Goal: Task Accomplishment & Management: Complete application form

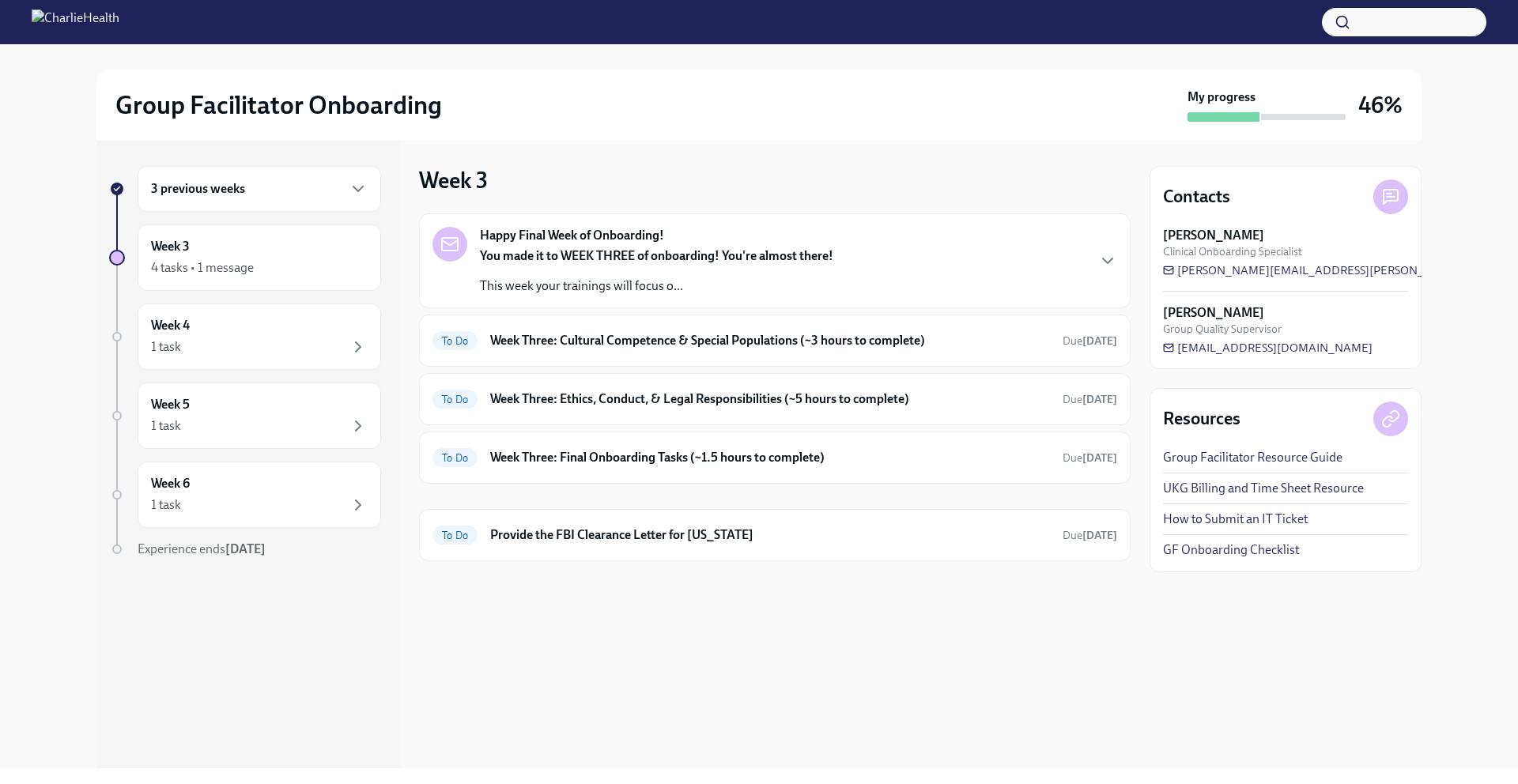
click at [560, 267] on div "Happy Final Week of Onboarding! You made it to WEEK THREE of onboarding! You're…" at bounding box center [775, 260] width 684 height 68
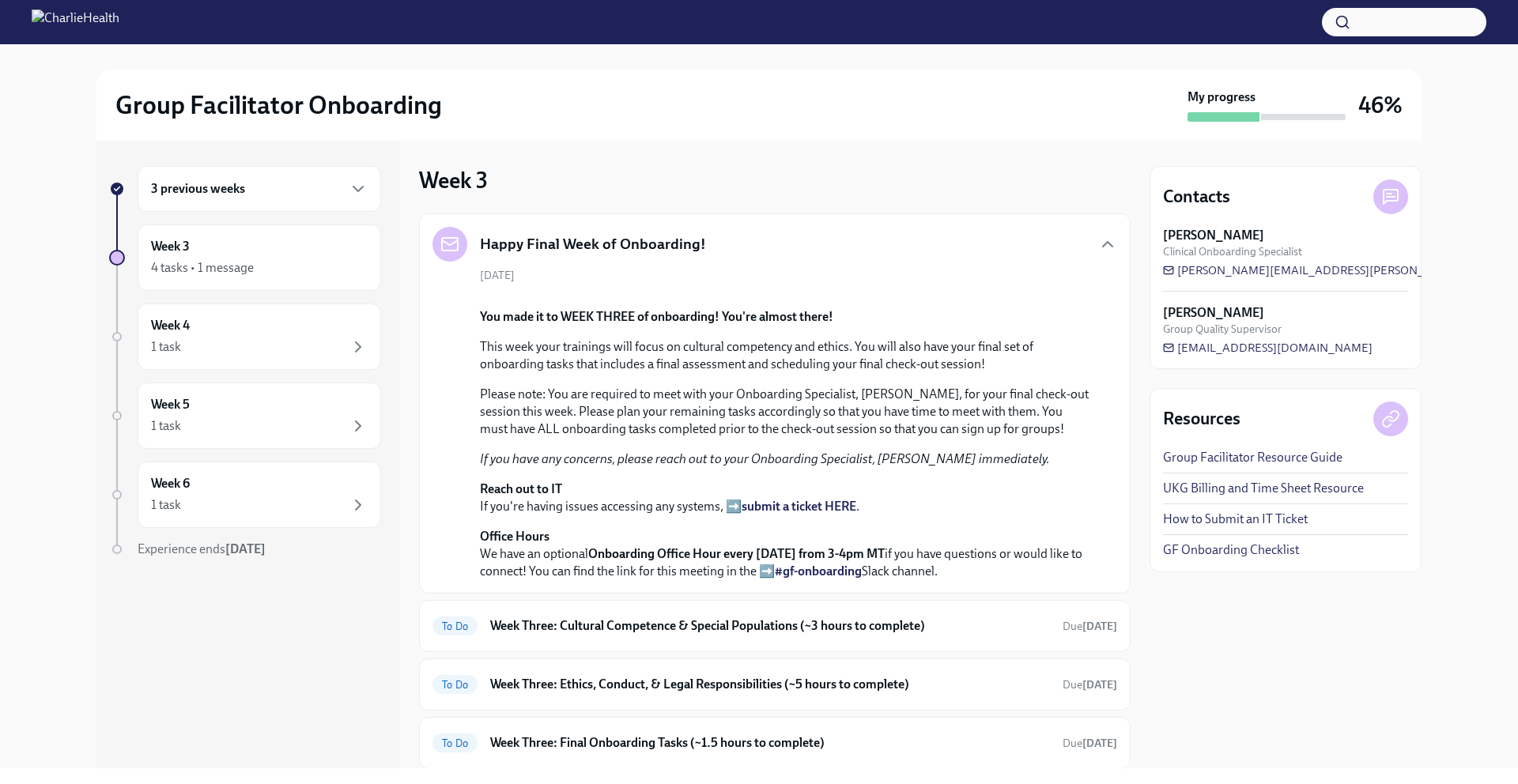
click at [560, 248] on div "Happy Final Week of Onboarding!" at bounding box center [775, 244] width 684 height 34
click at [282, 195] on div "3 previous weeks" at bounding box center [259, 189] width 217 height 19
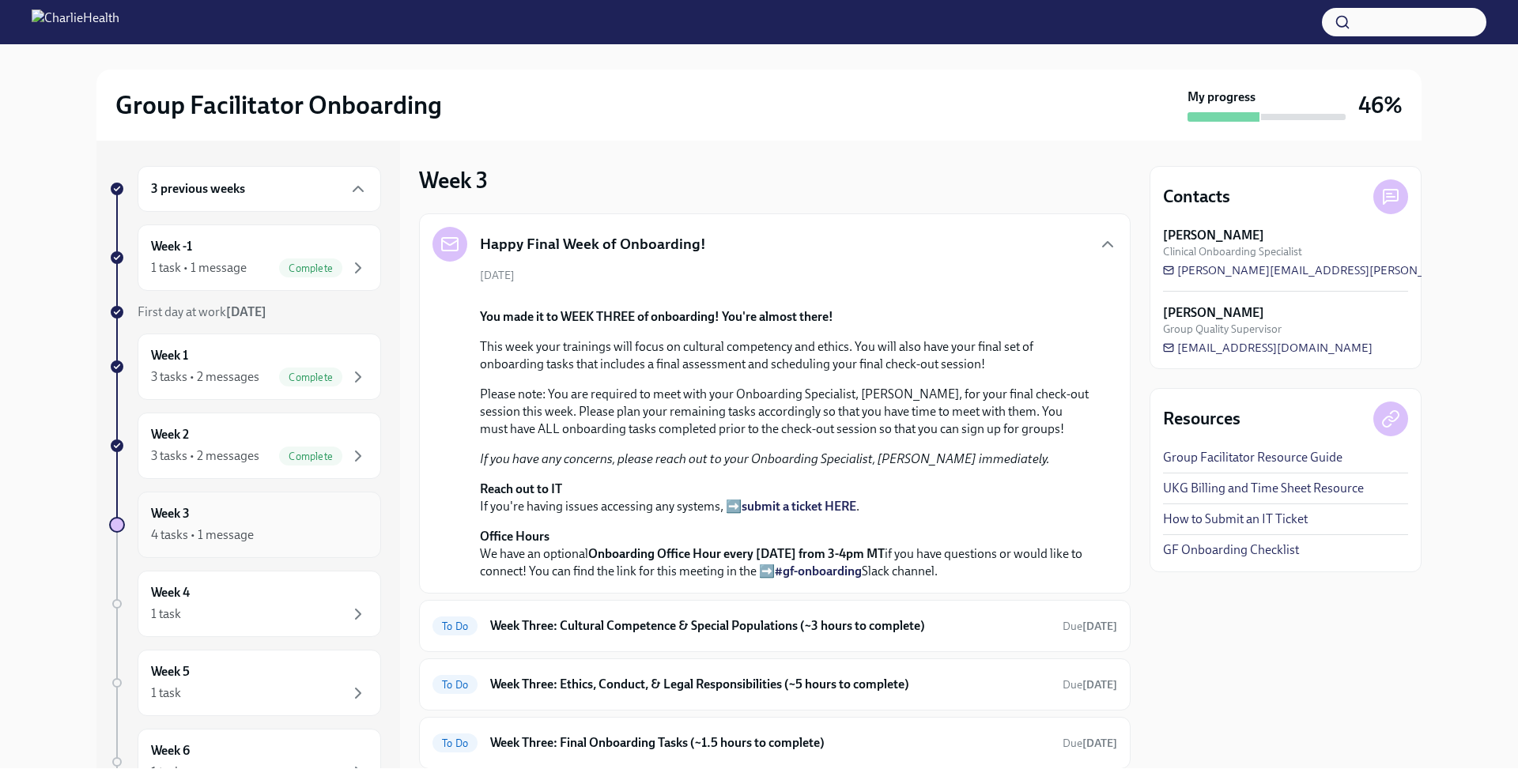
click at [280, 531] on div "4 tasks • 1 message" at bounding box center [259, 535] width 217 height 19
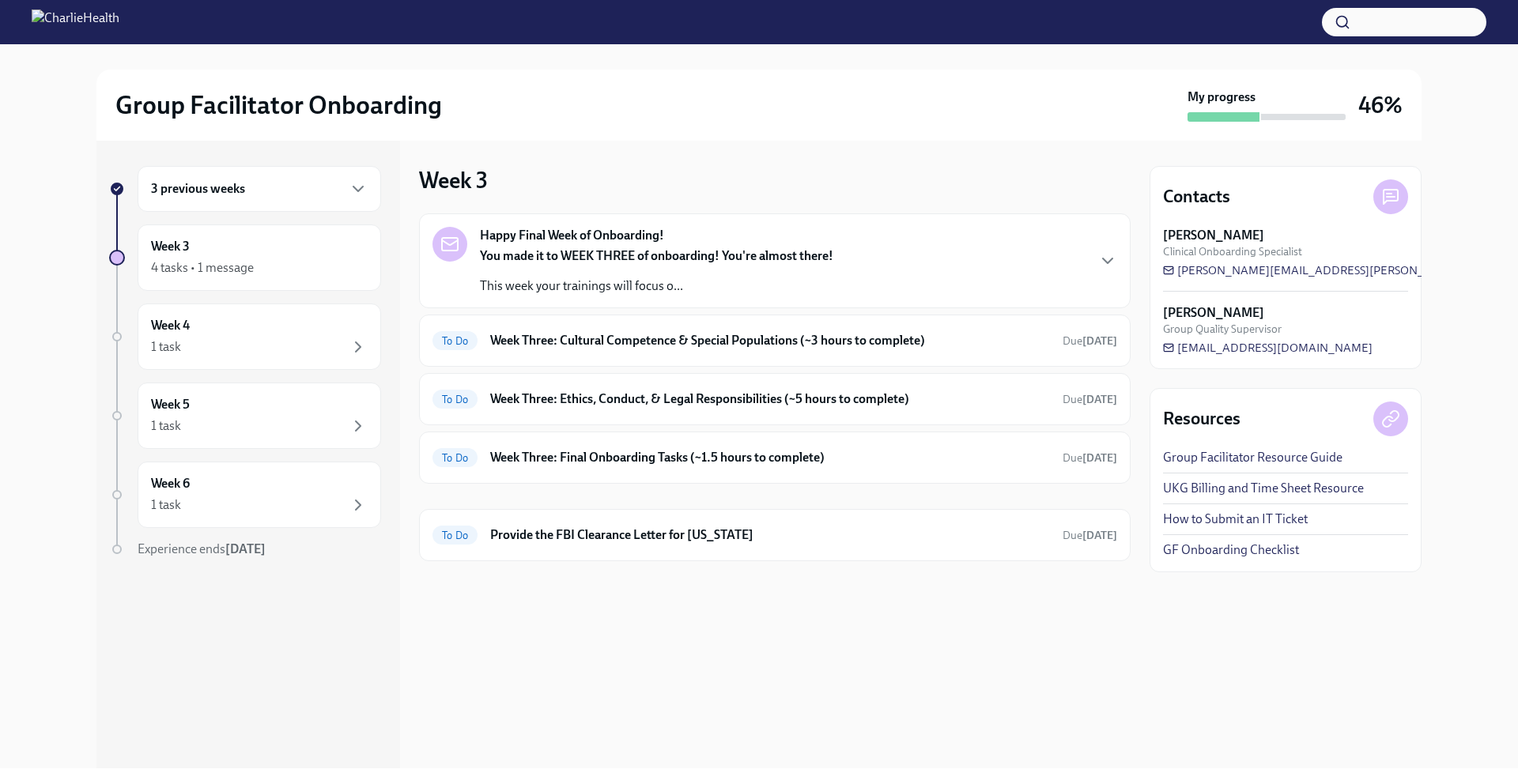
click at [560, 250] on div "Happy Final Week of Onboarding! You made it to WEEK THREE of onboarding! You're…" at bounding box center [775, 260] width 684 height 68
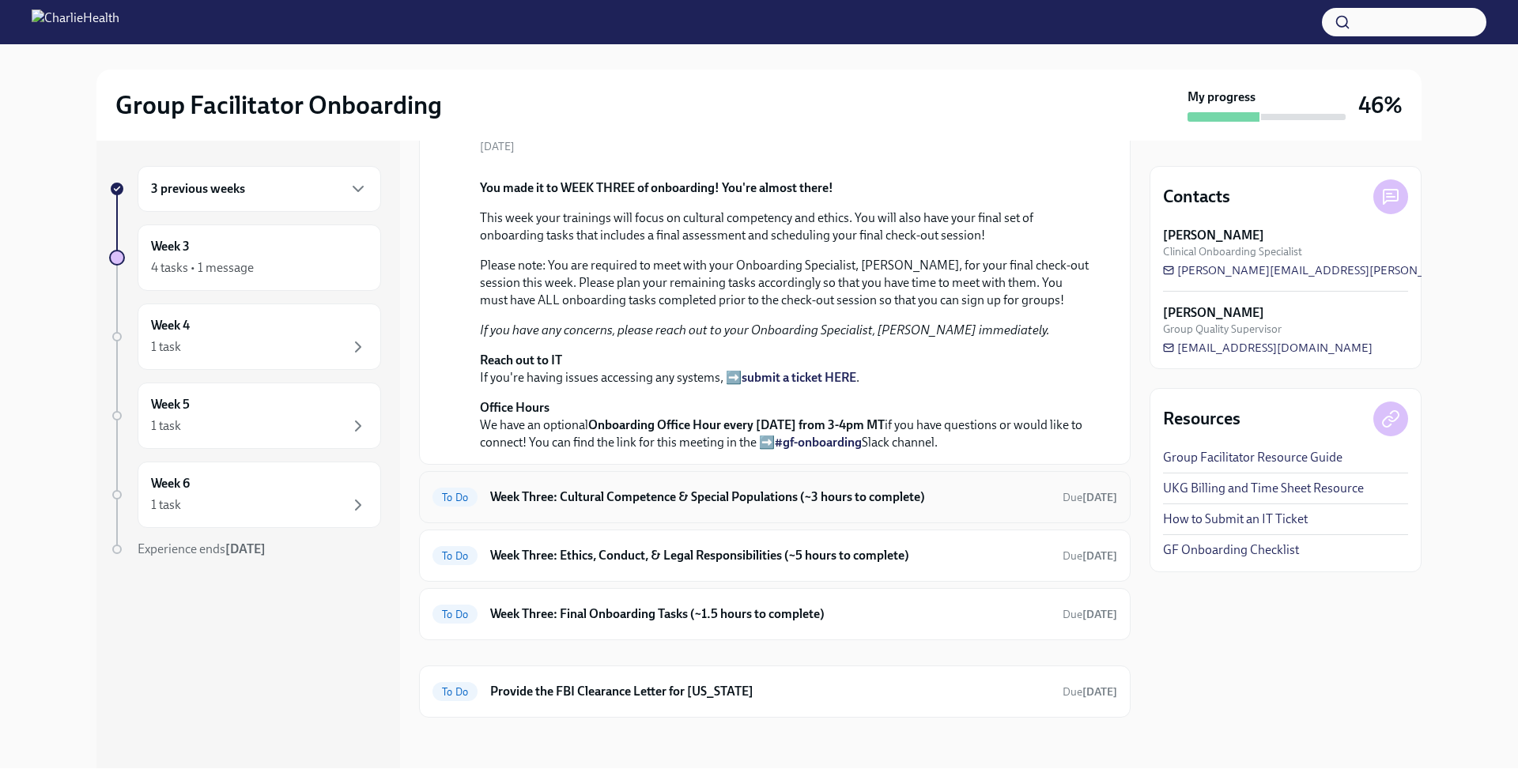
scroll to position [466, 0]
click at [560, 496] on h6 "Week Three: Cultural Competence & Special Populations (~3 hours to complete)" at bounding box center [770, 496] width 560 height 17
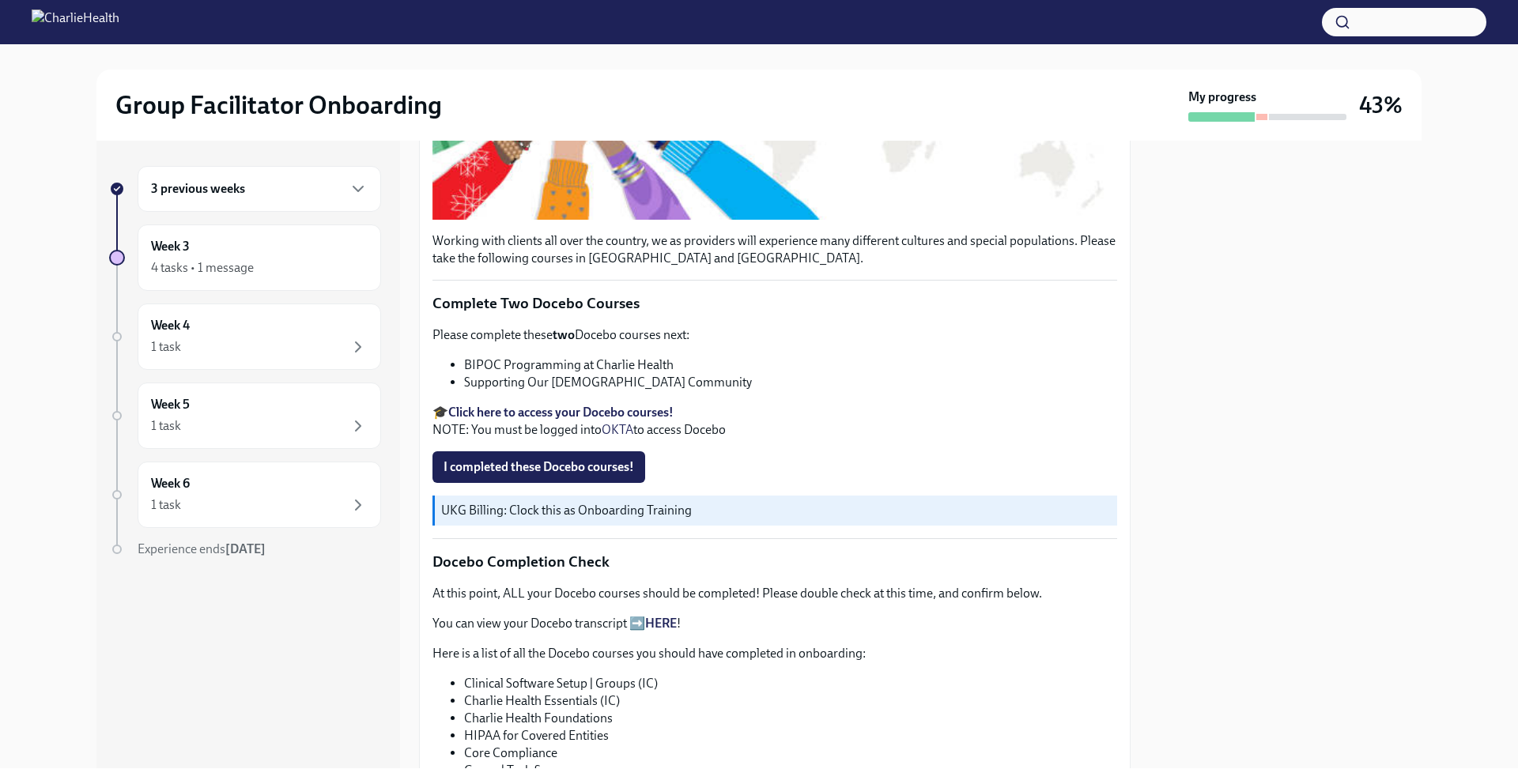
scroll to position [417, 0]
click at [550, 474] on span "I completed these Docebo courses!" at bounding box center [538, 466] width 190 height 16
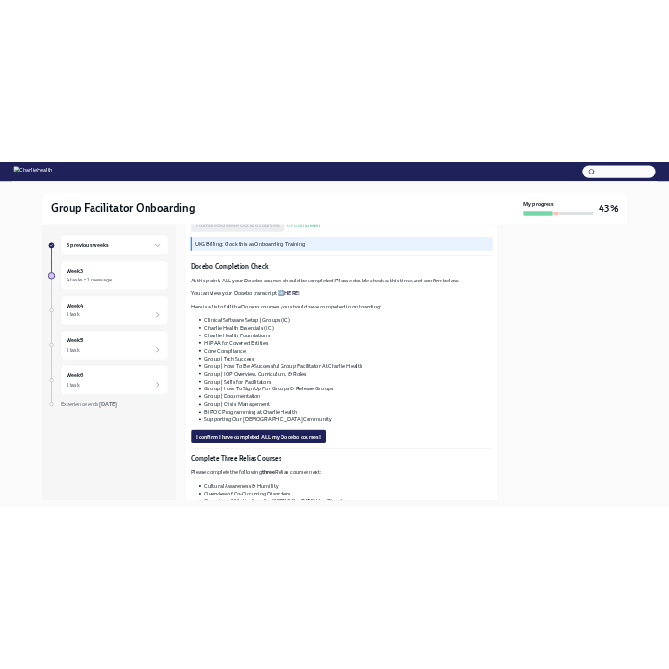
scroll to position [907, 0]
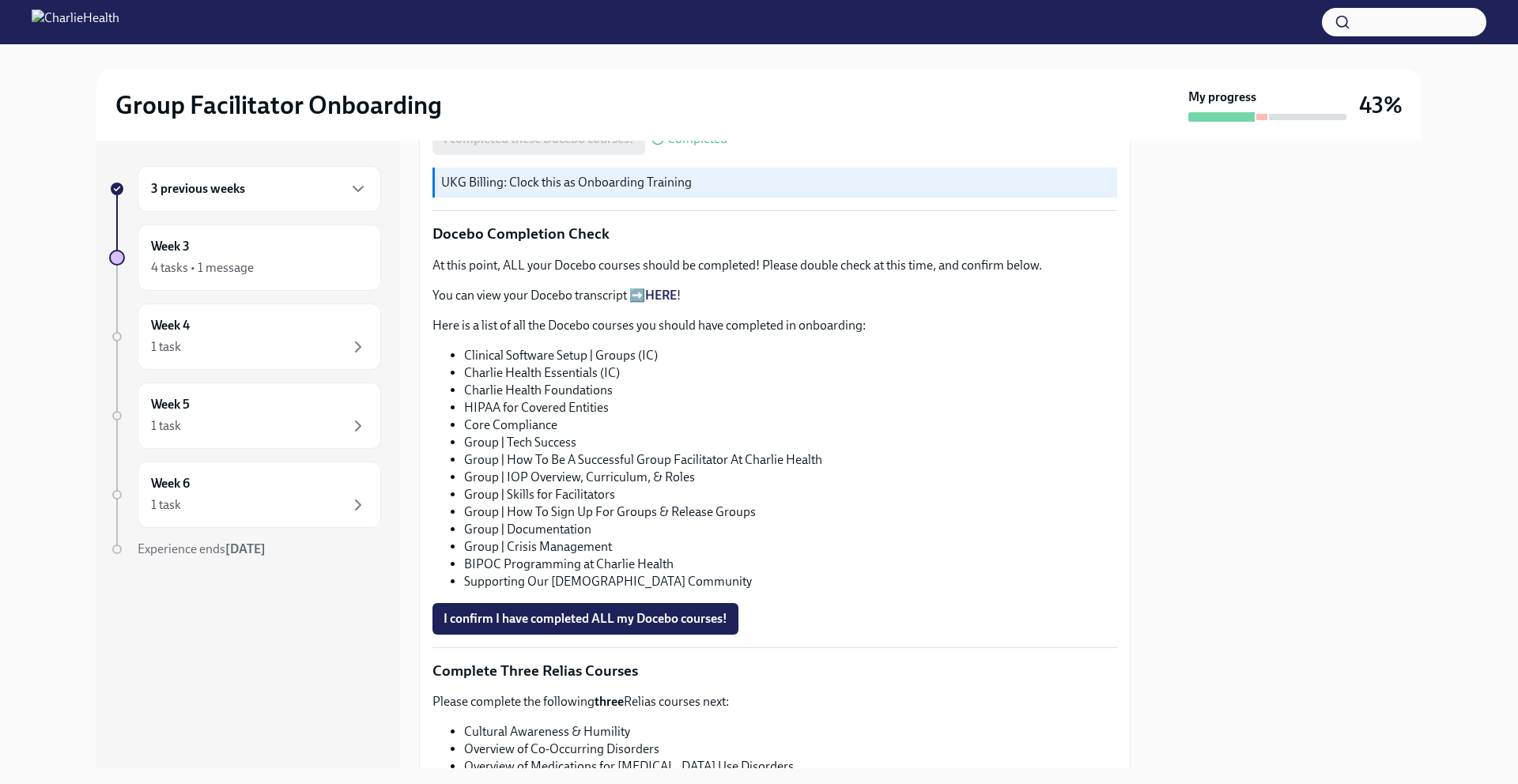
click at [560, 303] on link "HERE" at bounding box center [661, 295] width 32 height 15
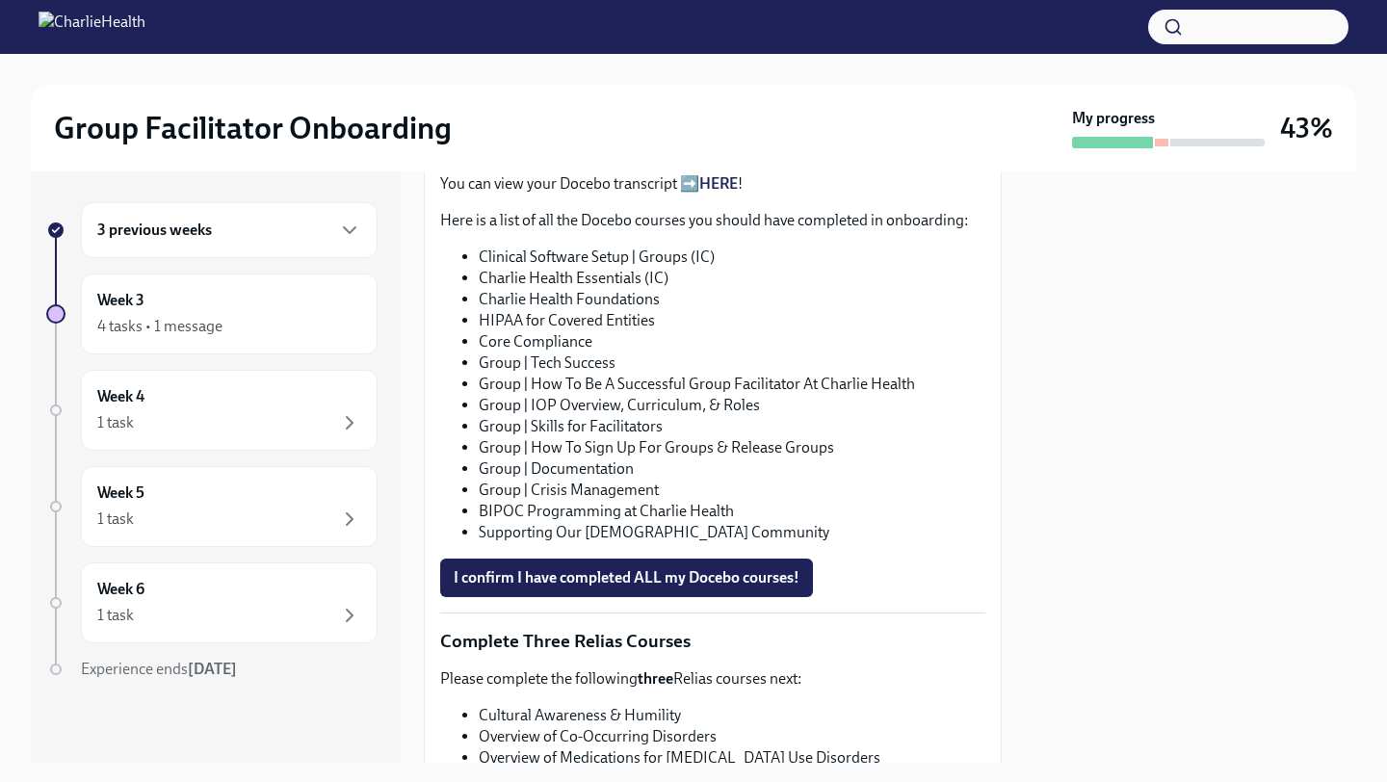
scroll to position [1076, 0]
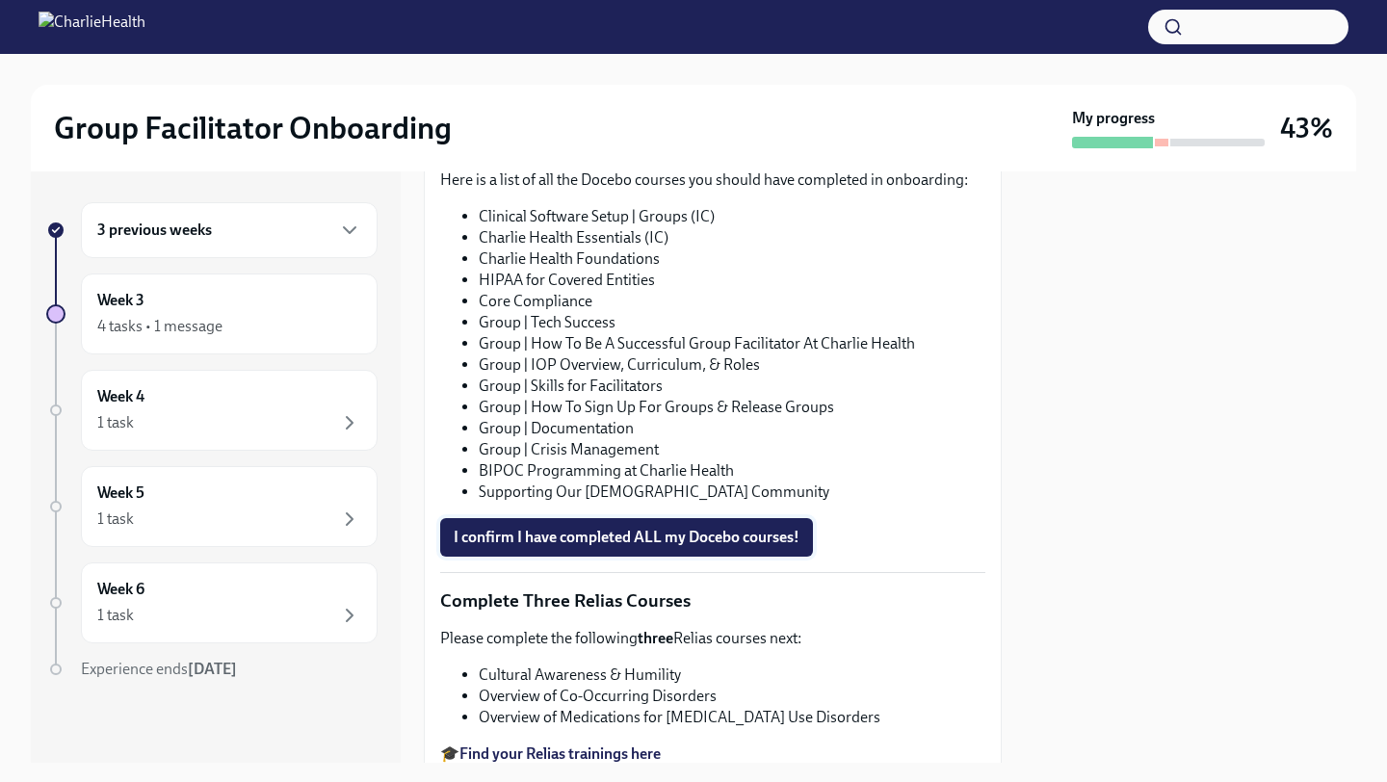
click at [600, 535] on span "I confirm I have completed ALL my Docebo courses!" at bounding box center [627, 537] width 346 height 19
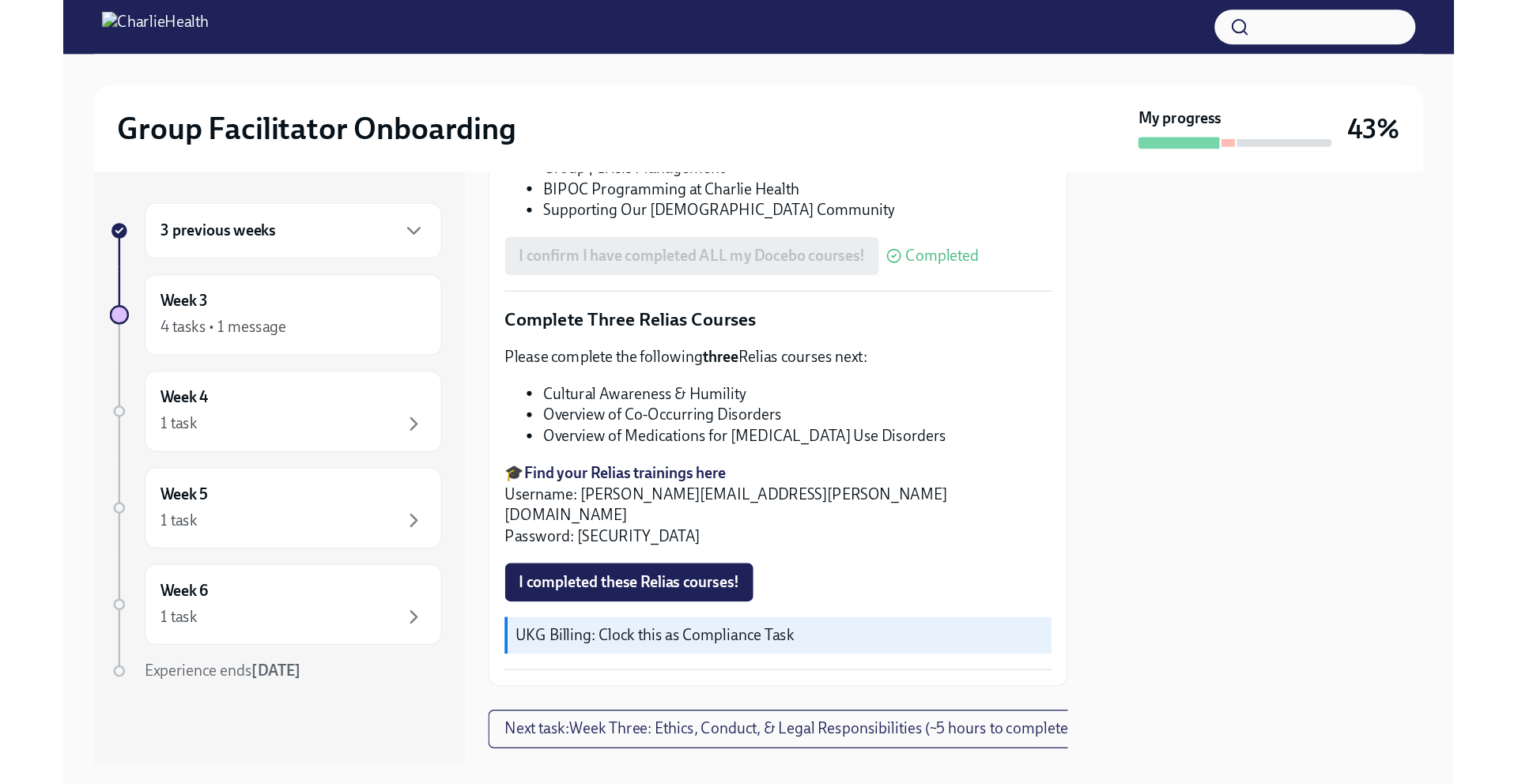
scroll to position [1127, 0]
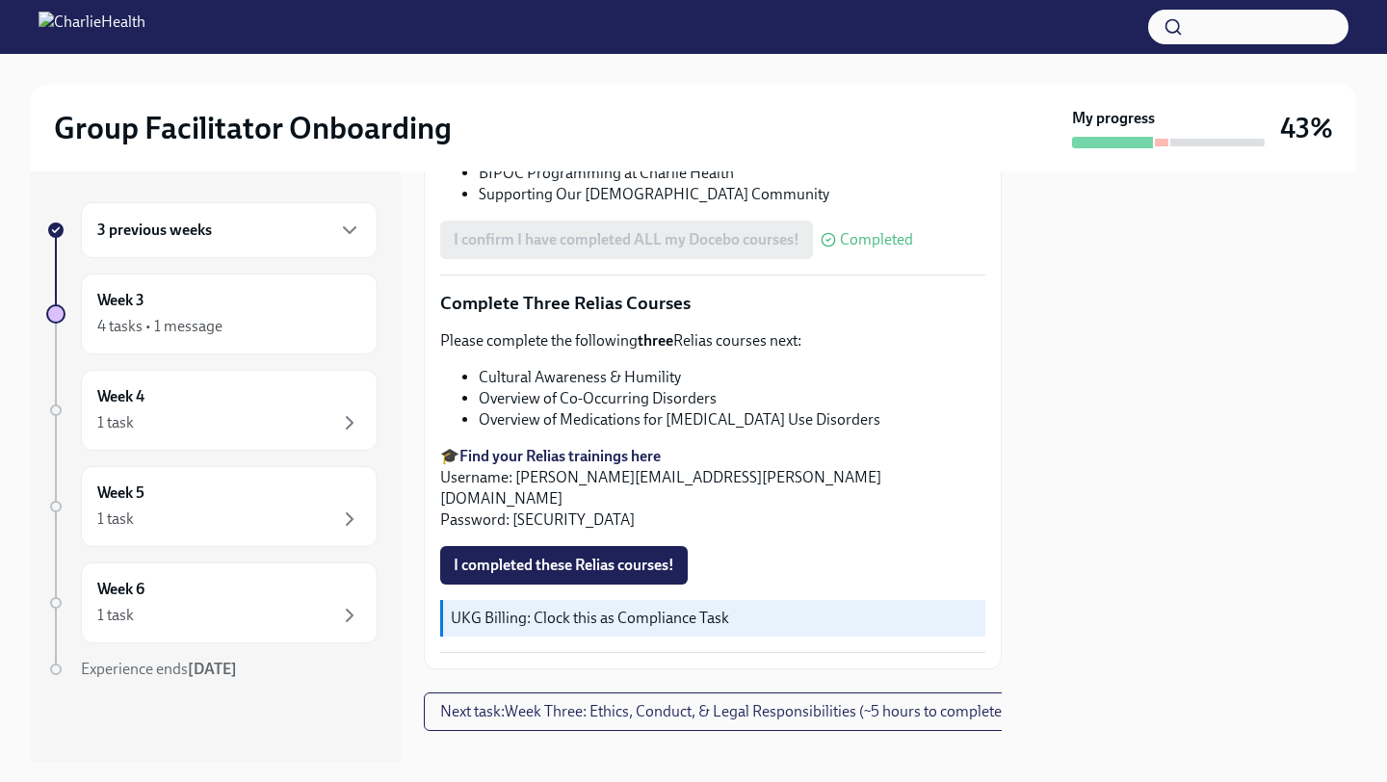
click at [583, 447] on strong "Find your Relias trainings here" at bounding box center [560, 456] width 201 height 18
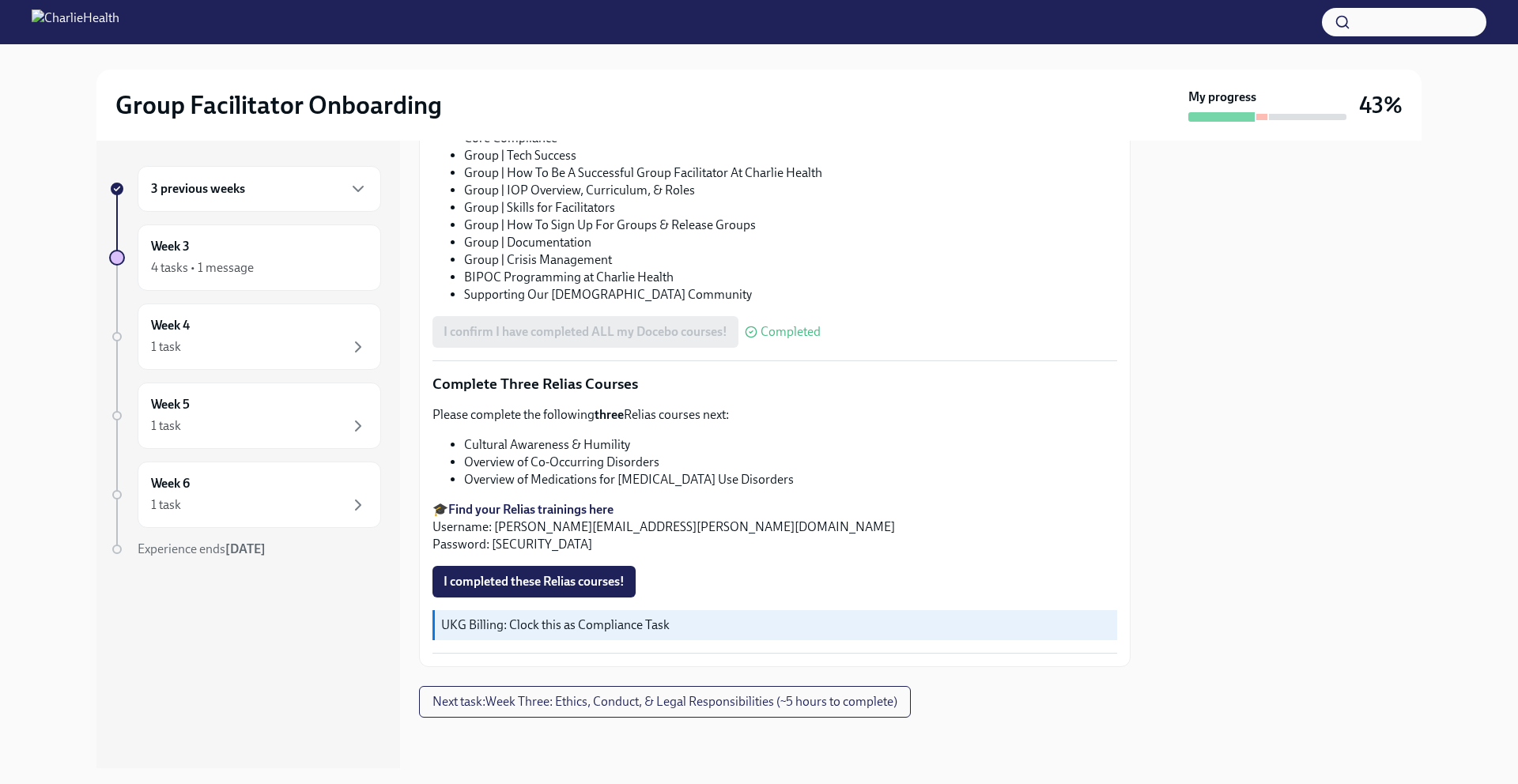
scroll to position [1049, 0]
